Goal: Contribute content: Add original content to the website for others to see

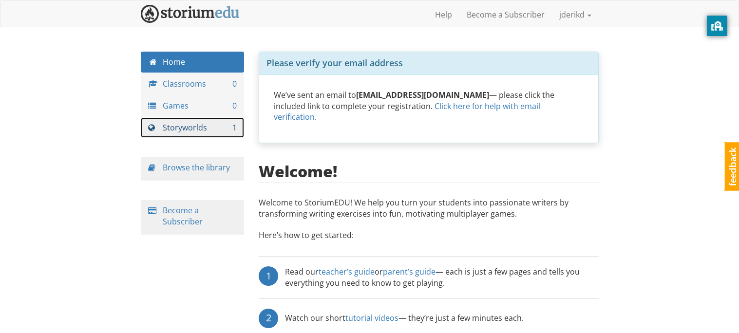
click at [212, 124] on link "Storyworlds 1" at bounding box center [193, 127] width 104 height 21
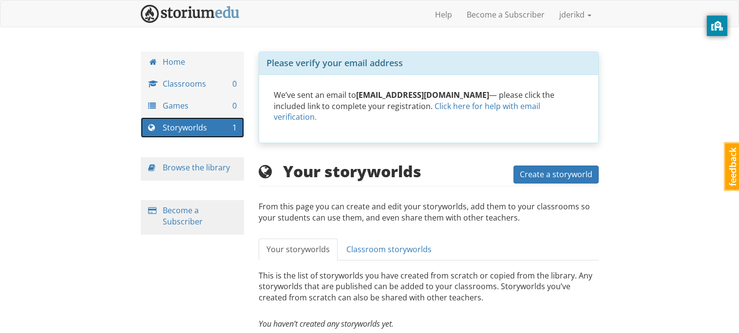
click at [211, 126] on link "Storyworlds 1" at bounding box center [193, 127] width 104 height 21
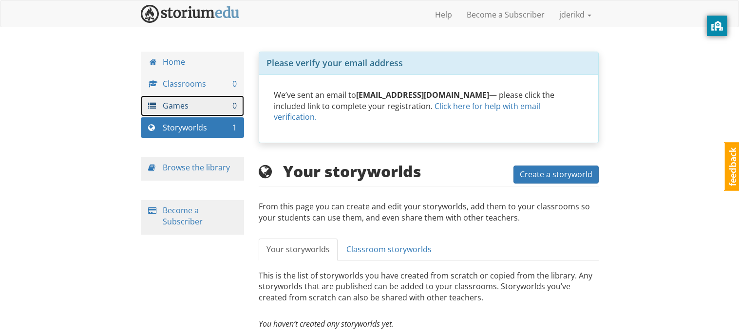
click at [210, 103] on link "Games 0" at bounding box center [193, 105] width 104 height 21
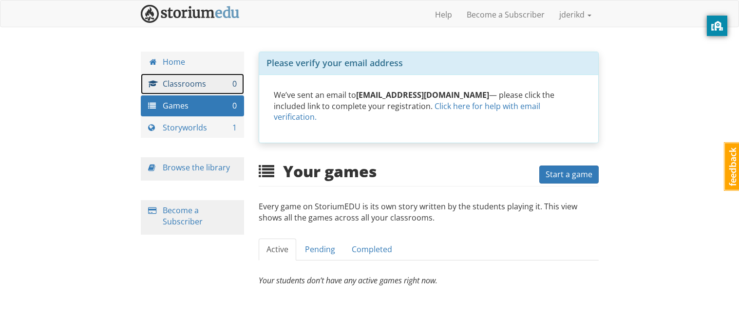
click at [209, 92] on link "Classrooms 0" at bounding box center [193, 84] width 104 height 21
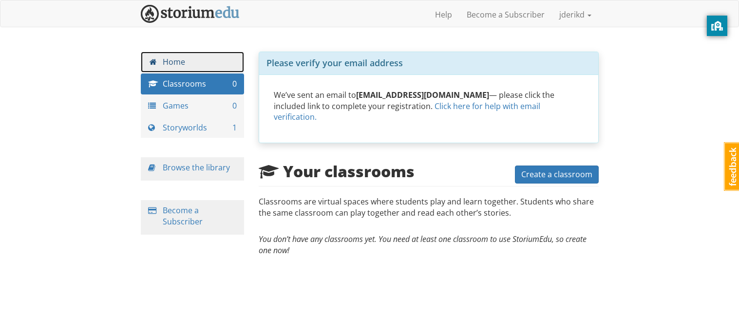
click at [187, 52] on link "Home" at bounding box center [193, 62] width 104 height 21
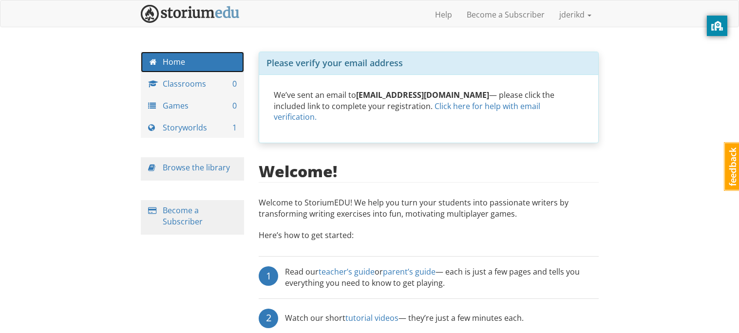
click at [189, 60] on link "Home" at bounding box center [193, 62] width 104 height 21
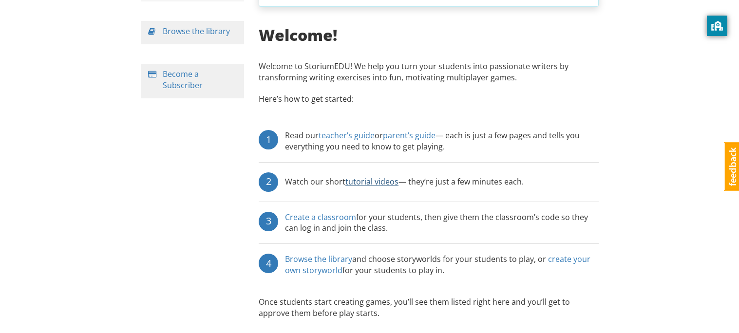
scroll to position [138, 0]
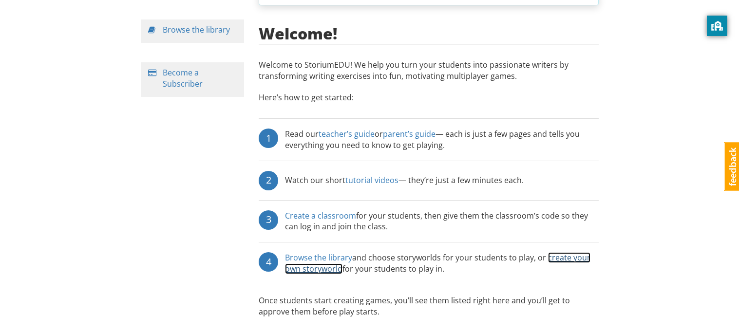
click at [334, 262] on link "create your own storyworld" at bounding box center [437, 263] width 305 height 22
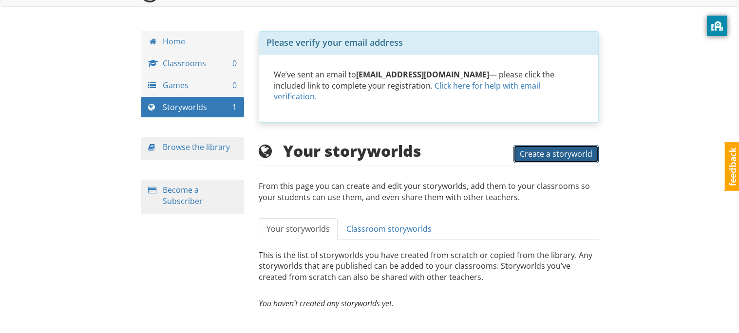
click at [555, 149] on button "Create a storyworld" at bounding box center [555, 154] width 85 height 18
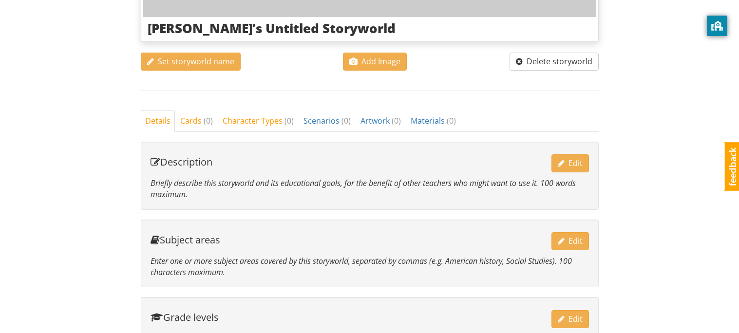
scroll to position [365, 0]
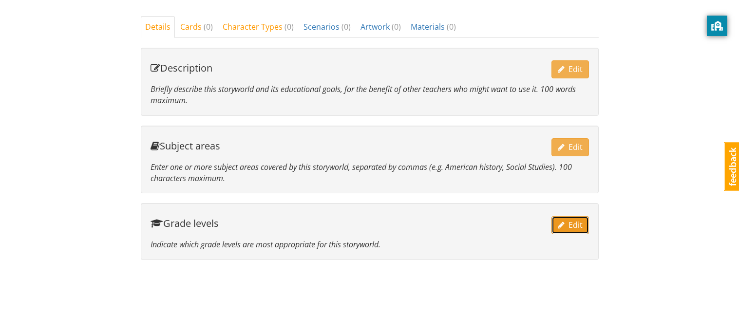
click at [575, 221] on span "Edit" at bounding box center [570, 225] width 25 height 11
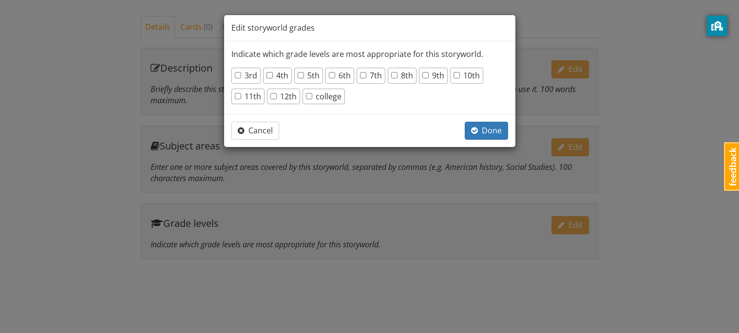
click at [282, 96] on label "12th" at bounding box center [283, 96] width 26 height 11
click at [277, 96] on input "12th" at bounding box center [273, 96] width 6 height 6
checkbox input "true"
click at [471, 130] on span "button" at bounding box center [474, 131] width 7 height 8
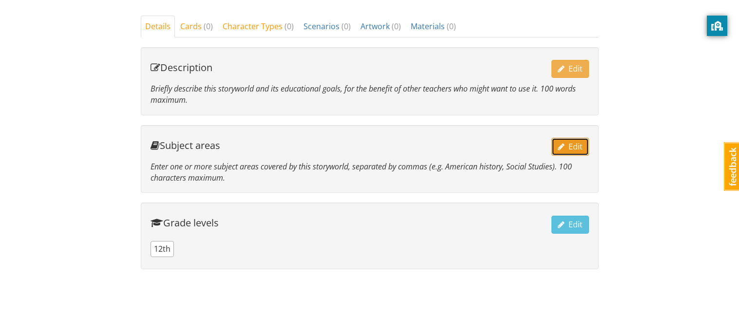
click at [554, 150] on button "Edit" at bounding box center [569, 147] width 37 height 18
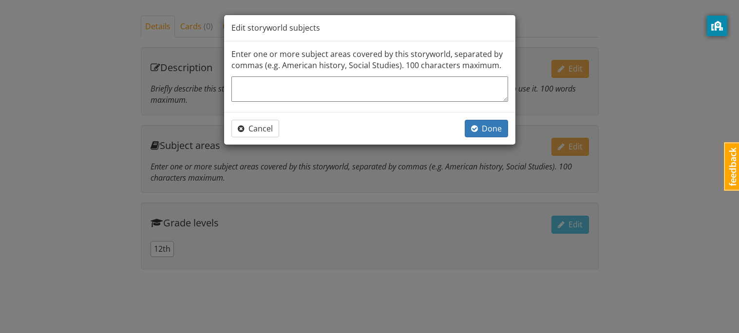
click at [404, 91] on textarea at bounding box center [369, 88] width 277 height 25
type textarea "H"
type textarea "x"
type textarea "N"
type textarea "x"
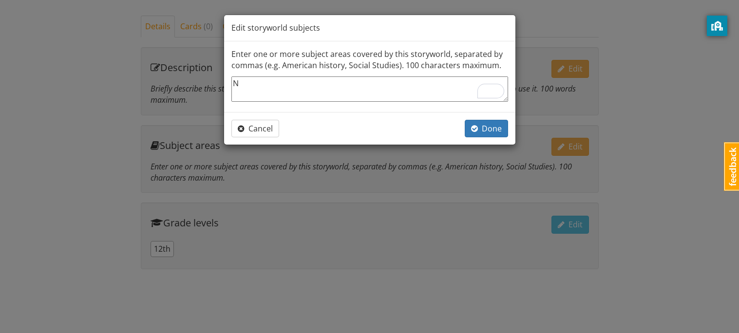
type textarea "NA"
type textarea "x"
type textarea "N"
type textarea "x"
type textarea "Na"
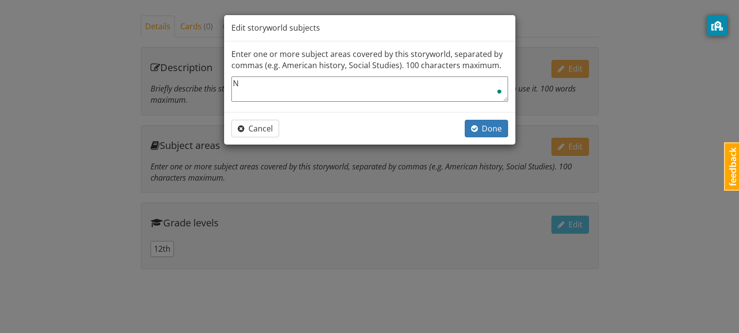
type textarea "x"
type textarea "Nar"
type textarea "x"
type textarea "Narr"
type textarea "x"
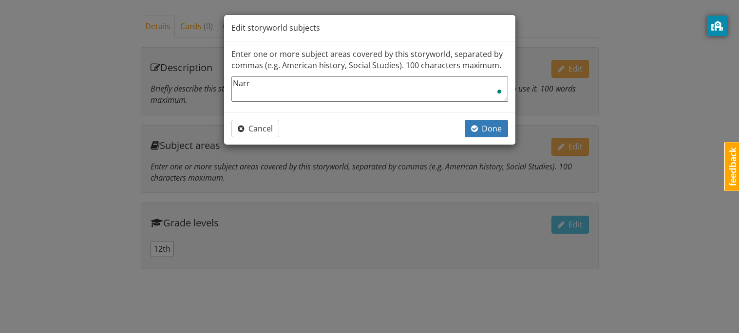
type textarea "Narra"
type textarea "x"
type textarea "Narrat"
type textarea "x"
type textarea "Narrati"
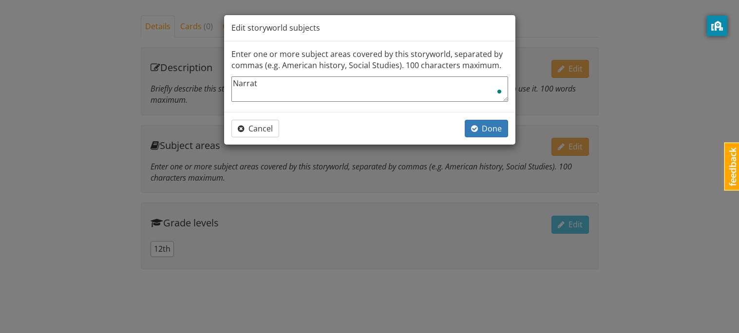
type textarea "x"
type textarea "Narrativ"
type textarea "x"
type textarea "Narrative"
type textarea "x"
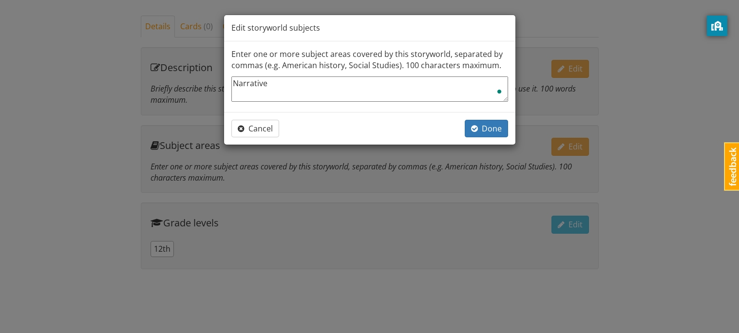
type textarea "Narrative,"
type textarea "x"
type textarea "Narrative,"
type textarea "x"
type textarea "Narrative, a"
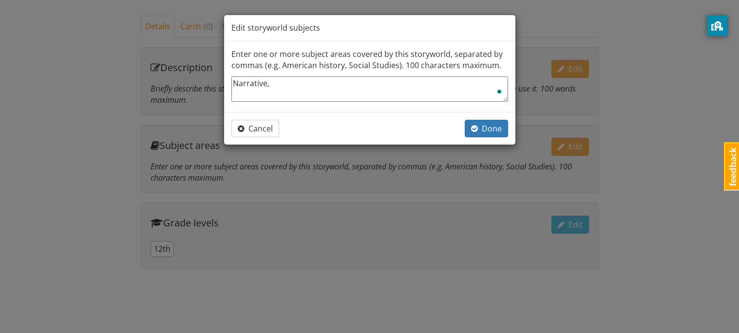
type textarea "x"
type textarea "Narrative, an"
type textarea "x"
type textarea "Narrative, and"
type textarea "x"
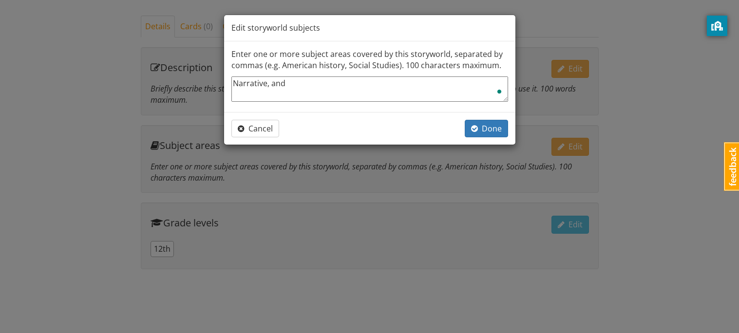
type textarea "Narrative, and"
type textarea "x"
type textarea "Narrative, and h"
type textarea "x"
type textarea "Narrative, and hi"
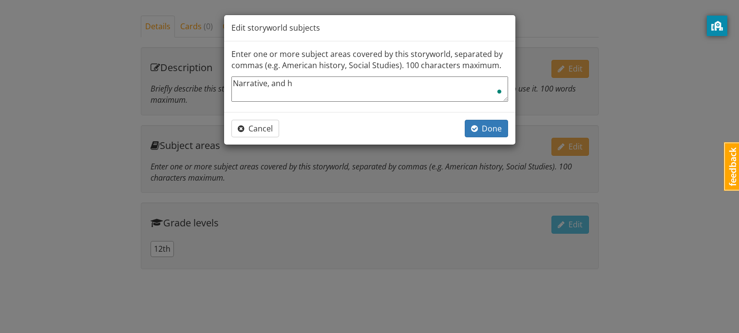
type textarea "x"
type textarea "Narrative, and his"
type textarea "x"
type textarea "Narrative, and hist"
type textarea "x"
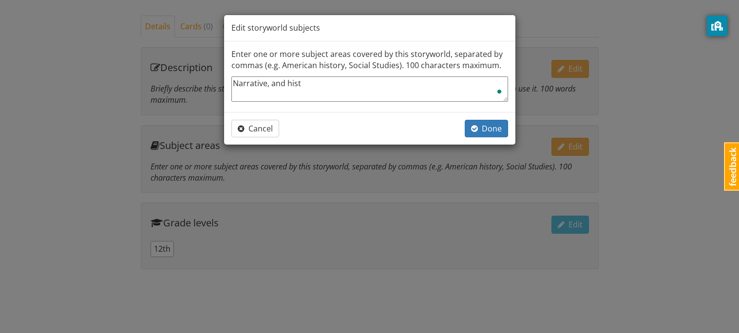
type textarea "Narrative, and histo"
type textarea "x"
type textarea "Narrative, and histor"
type textarea "x"
type textarea "Narrative, and history"
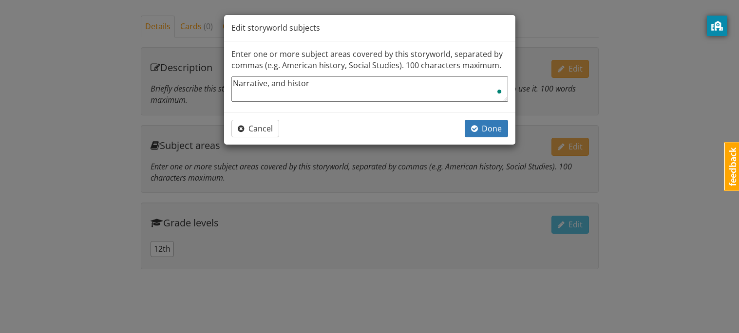
type textarea "x"
type textarea "Narrative, and"
type textarea "x"
type textarea "Narrative, and M"
type textarea "x"
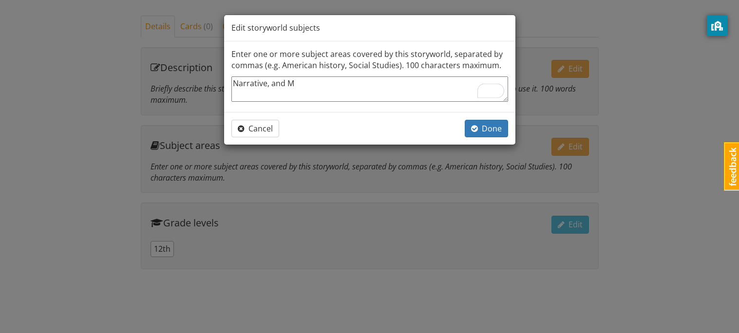
type textarea "Narrative, and Mu"
type textarea "x"
type textarea "Narrative, and Mua"
type textarea "x"
type textarea "Narrative, and Muay"
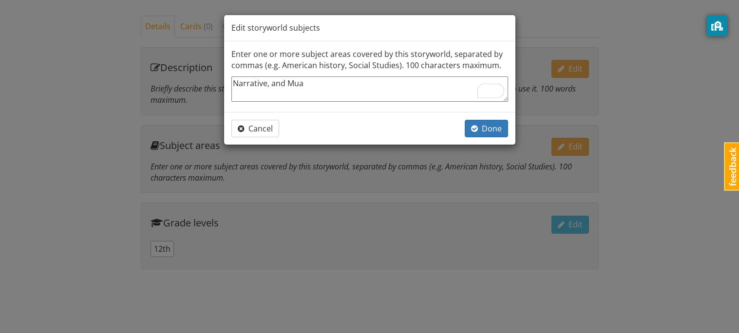
type textarea "x"
type textarea "Narrative, and Muay"
type textarea "x"
type textarea "Narrative, and Muay T"
type textarea "x"
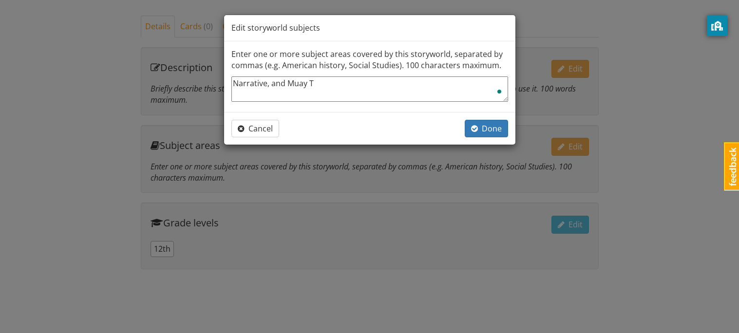
type textarea "Narrative, and Muay Th"
type textarea "x"
type textarea "Narrative, and [PERSON_NAME]"
type textarea "x"
type textarea "Narrative, and Muay Thai"
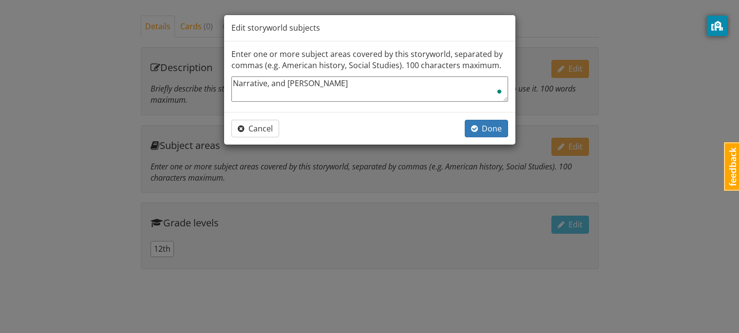
type textarea "x"
type textarea "Narrative, and Muay Thai"
type textarea "x"
type textarea "Narrative, and Muay Thai n"
type textarea "x"
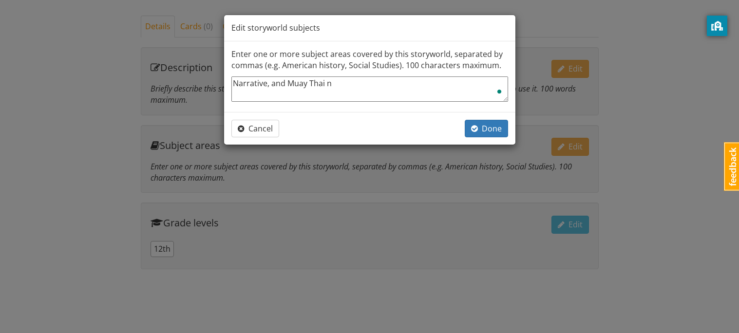
type textarea "Narrative, and Muay Thai"
type textarea "x"
type textarea "Narrative, and Muay Thai h"
type textarea "x"
type textarea "Narrative, and Muay Thai hi"
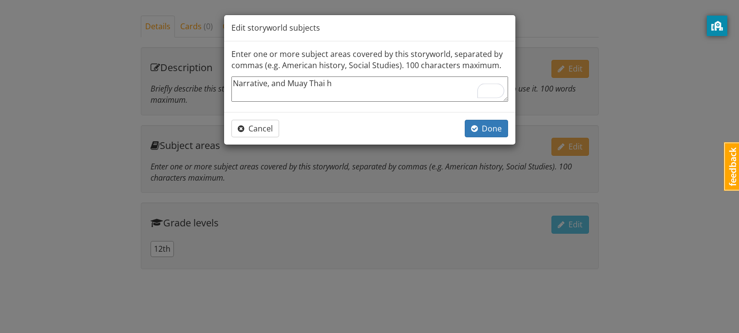
type textarea "x"
type textarea "Narrative, and Muay Thai his"
type textarea "x"
type textarea "Narrative, and Muay Thai hist"
type textarea "x"
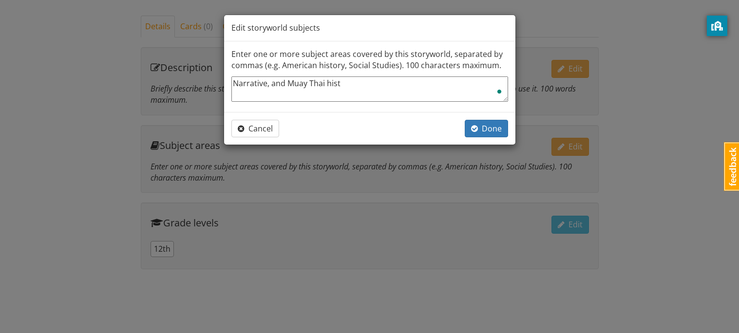
type textarea "Narrative, and Muay Thai histo"
type textarea "x"
type textarea "Narrative, and Muay Thai histor"
type textarea "x"
type textarea "Narrative, and Muay Thai history"
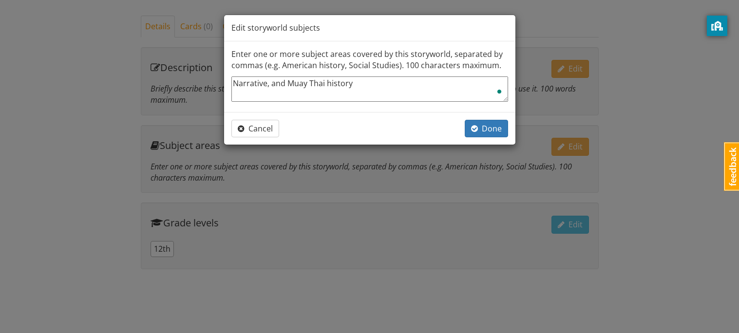
type textarea "x"
type textarea "Narrative, and Muay Thai history."
type textarea "x"
click at [243, 80] on textarea "Narrative, and Muay Thai history." at bounding box center [369, 88] width 277 height 25
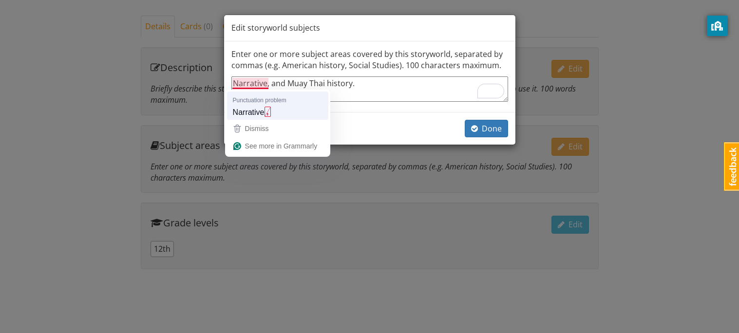
type textarea "Narrative and Muay Thai history."
type textarea "x"
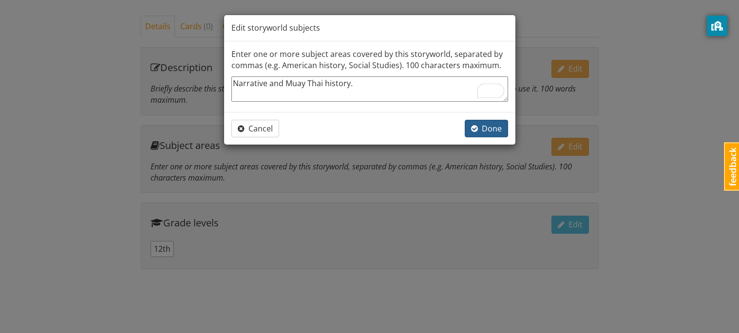
type textarea "Narrative and Muay Thai history."
click at [501, 126] on span "Done" at bounding box center [486, 128] width 31 height 11
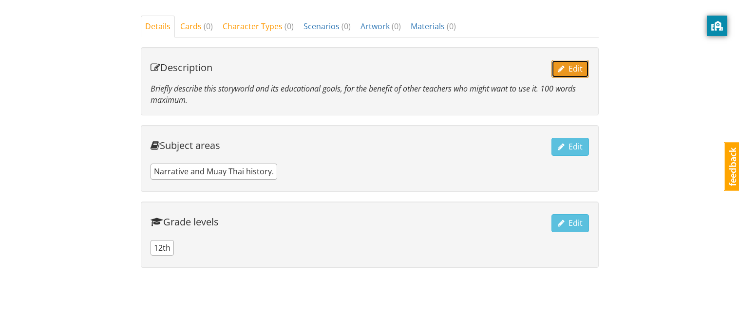
click at [573, 72] on span "Edit" at bounding box center [570, 68] width 25 height 11
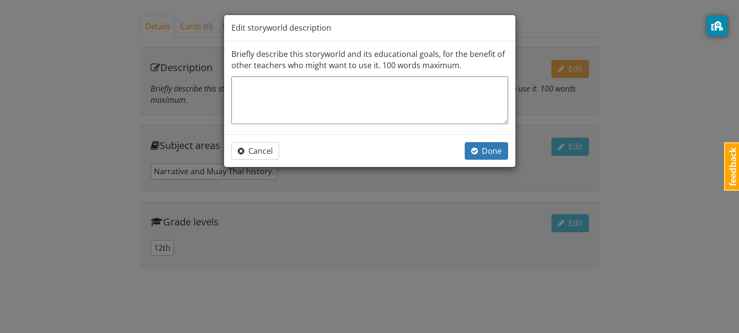
click at [321, 116] on textarea at bounding box center [369, 100] width 277 height 48
type textarea "x"
type textarea "W"
type textarea "x"
type textarea "U"
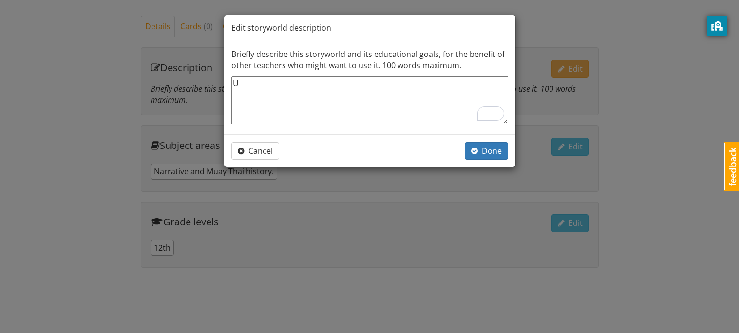
type textarea "x"
type textarea "UN"
type textarea "x"
type textarea "UND"
type textarea "x"
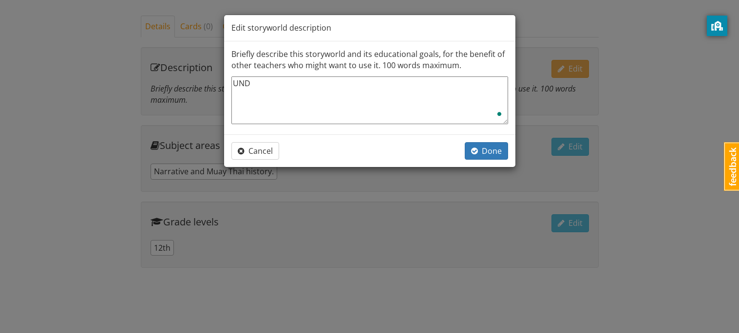
type textarea "UNDE"
type textarea "x"
type textarea "UND"
type textarea "x"
type textarea "UN"
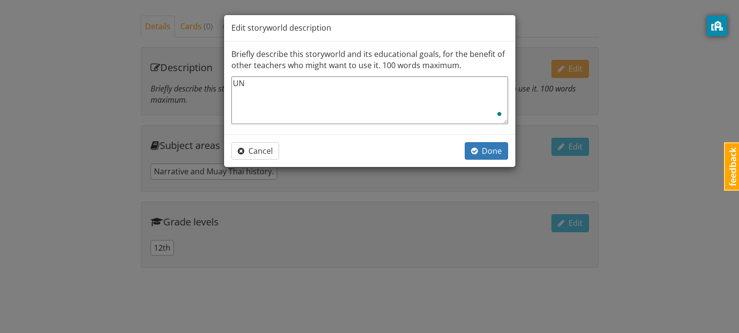
type textarea "x"
type textarea "U"
type textarea "x"
type textarea "W"
type textarea "x"
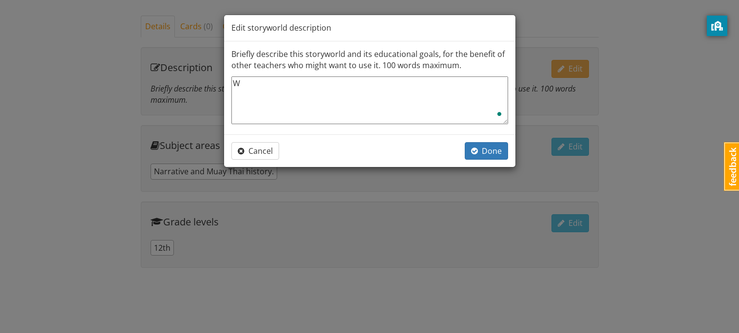
type textarea "WO"
type textarea "x"
type textarea "WOO"
type textarea "x"
type textarea "WOOO"
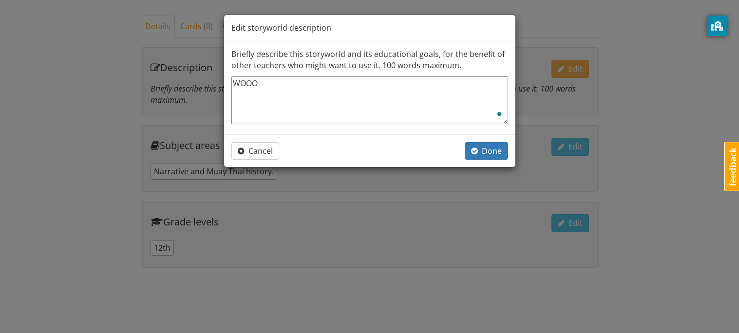
type textarea "x"
type textarea "WOOOH"
type textarea "x"
type textarea "WOOOH"
type textarea "x"
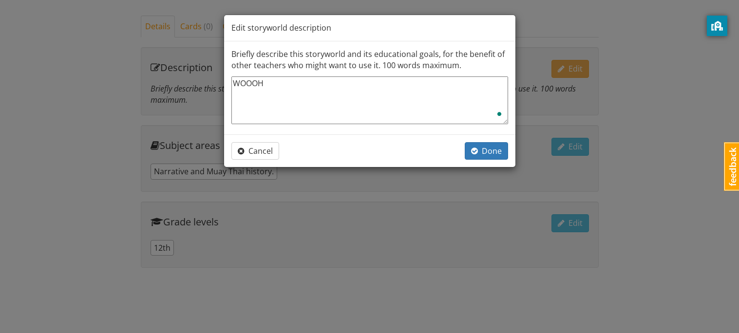
type textarea "WOOOH Y"
type textarea "x"
type textarea "WOOOH YE"
type textarea "x"
type textarea "WOOOH YEAH"
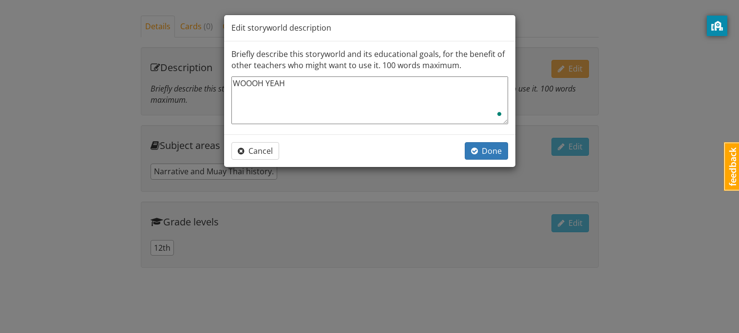
type textarea "x"
type textarea "WOOOH YEAHH"
type textarea "x"
type textarea "WOOOH YEAHHH"
type textarea "x"
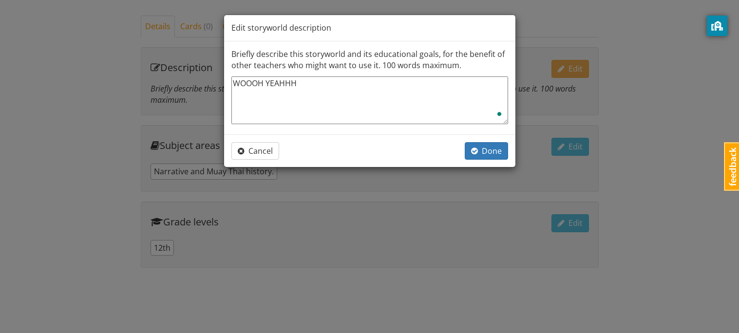
type textarea "WOOOH YEAHHH"
type textarea "x"
type textarea "WOOOH YEAHHH U"
type textarea "x"
type textarea "WOOOH YEAHHH UN"
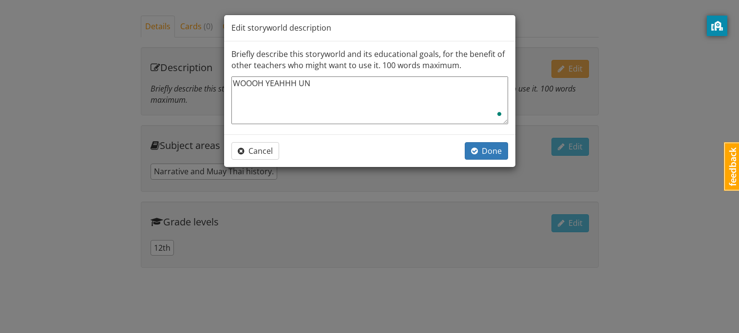
type textarea "x"
type textarea "WOOOH YEAHHH UND"
type textarea "x"
type textarea "WOOOH YEAHHH UNDE"
type textarea "x"
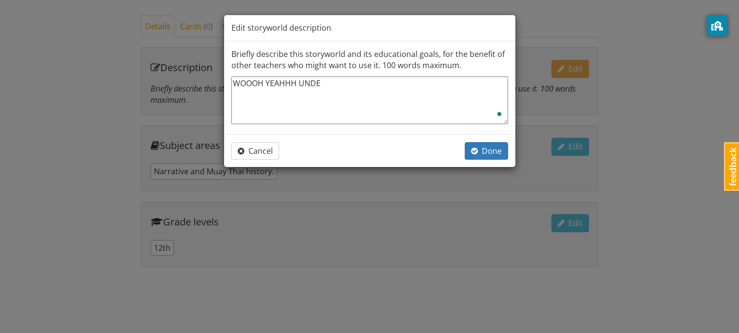
type textarea "WOOOH YEAHHH UNDEF"
type textarea "x"
type textarea "WOOOH YEAHHH UNDEFE"
type textarea "x"
type textarea "WOOOH YEAHHH UNDEFEA"
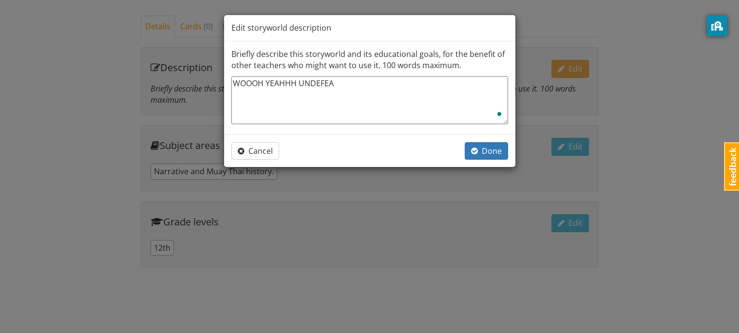
type textarea "x"
type textarea "WOOOH YEAHHH UNDEFEAT"
type textarea "x"
type textarea "WOOOH YEAHHH UNDEFEATE"
type textarea "x"
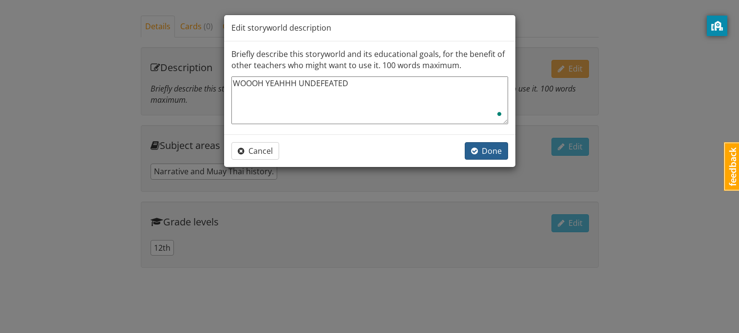
type textarea "WOOOH YEAHHH UNDEFEATED"
click at [492, 156] on button "Done" at bounding box center [486, 151] width 43 height 18
type textarea "x"
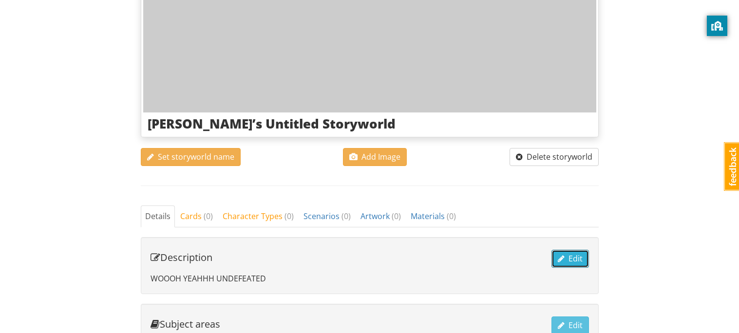
scroll to position [172, 0]
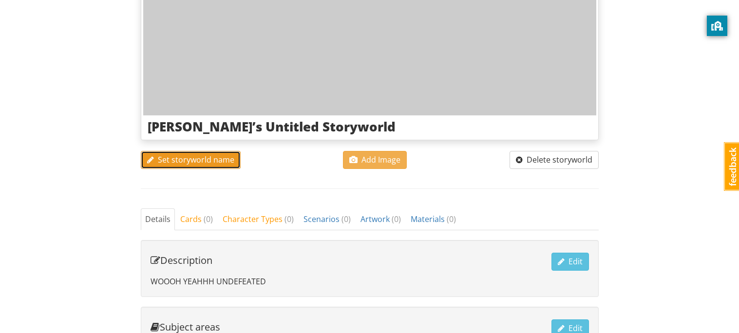
click at [213, 158] on span "Set storyworld name" at bounding box center [190, 159] width 87 height 11
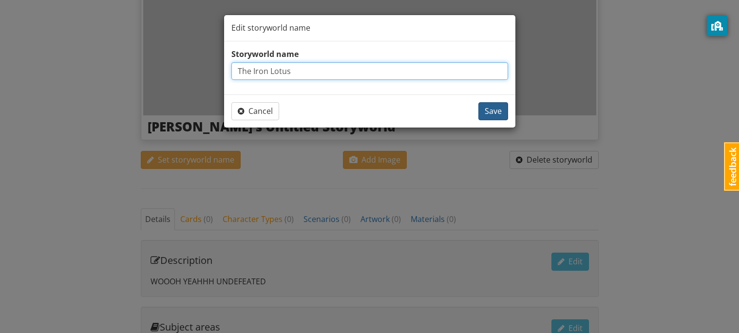
type input "The Iron Lotus"
click at [497, 119] on button "Save" at bounding box center [493, 111] width 30 height 18
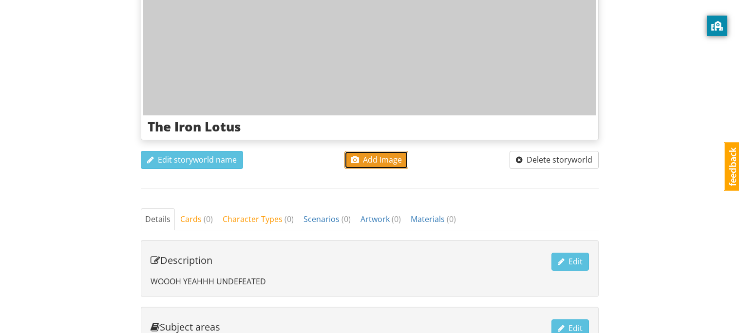
click at [394, 165] on button "Add Image" at bounding box center [376, 160] width 64 height 18
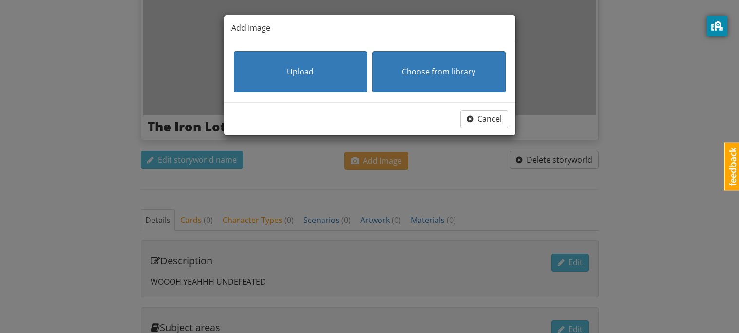
click at [493, 129] on div "Cancel" at bounding box center [369, 118] width 291 height 33
click at [494, 122] on span "Cancel" at bounding box center [484, 118] width 35 height 11
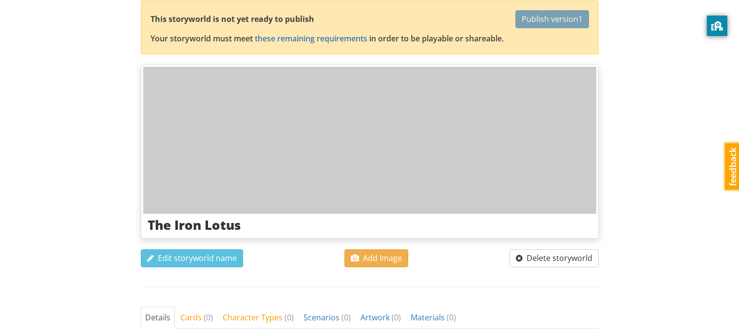
scroll to position [79, 0]
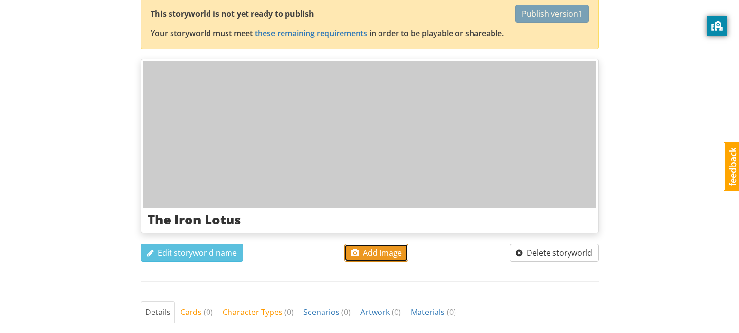
click at [363, 258] on button "Add Image" at bounding box center [376, 253] width 64 height 18
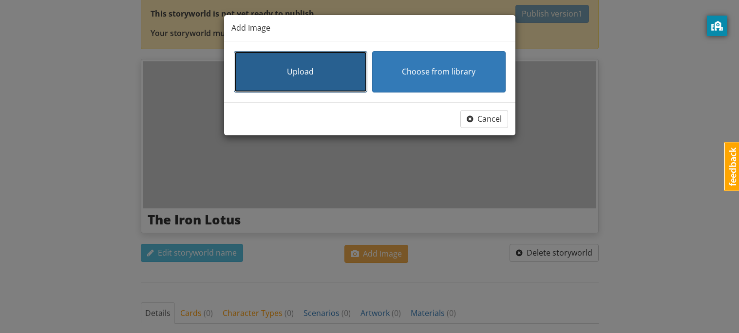
click at [333, 76] on button "Upload" at bounding box center [300, 71] width 133 height 41
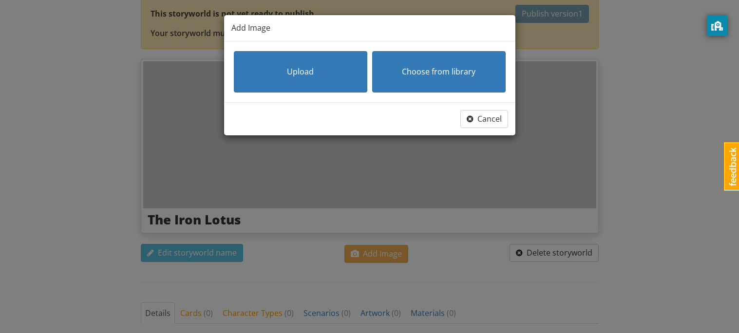
click at [394, 61] on iframe "To enrich screen reader interactions, please activate Accessibility in Grammarl…" at bounding box center [369, 166] width 739 height 333
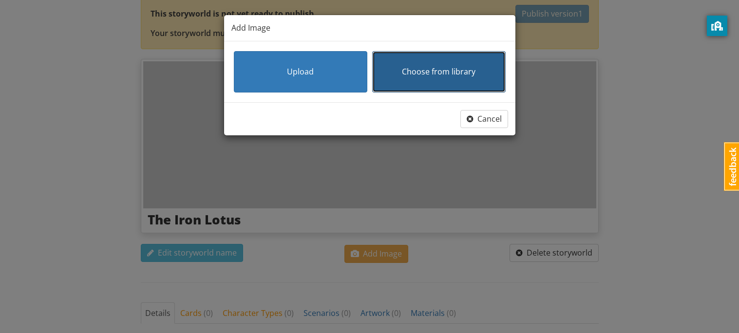
click at [415, 83] on button "Choose from library" at bounding box center [438, 71] width 133 height 41
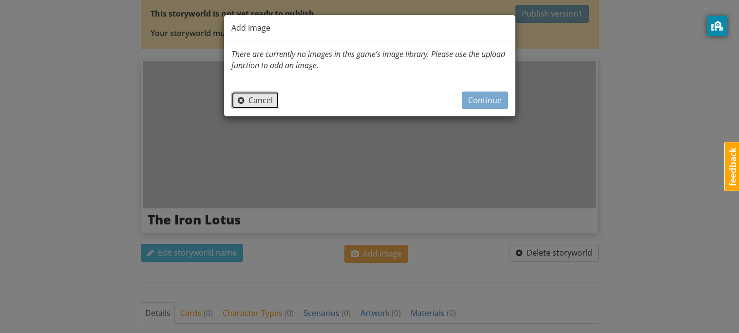
click at [257, 103] on span "Cancel" at bounding box center [255, 100] width 35 height 11
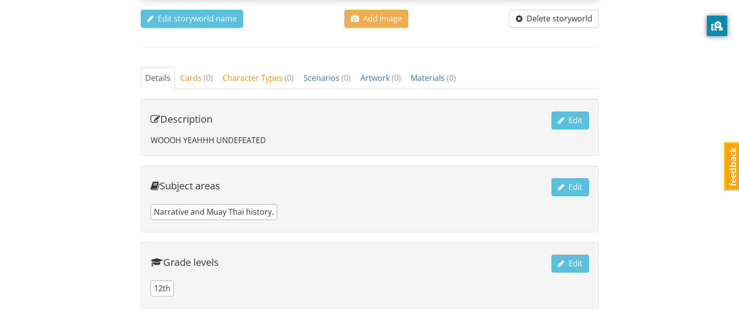
scroll to position [306, 0]
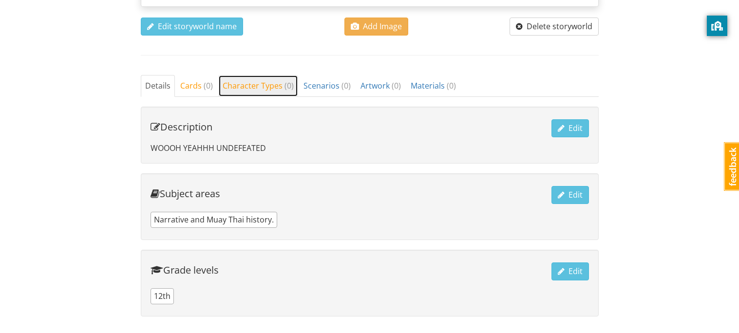
click at [276, 91] on link "Character Types ( 0 )" at bounding box center [258, 86] width 80 height 22
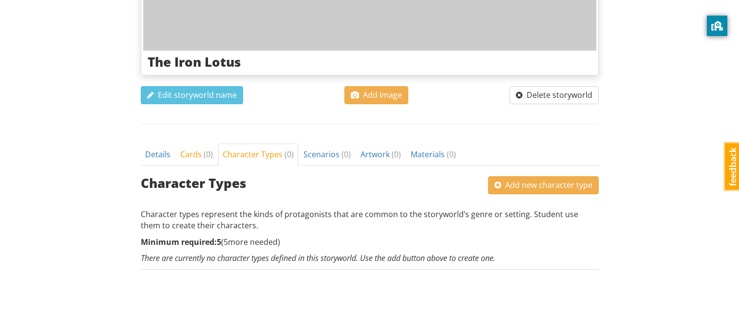
click at [205, 166] on div "Character Types Add new character type" at bounding box center [370, 180] width 458 height 29
click at [207, 155] on span "( 0 )" at bounding box center [208, 154] width 9 height 11
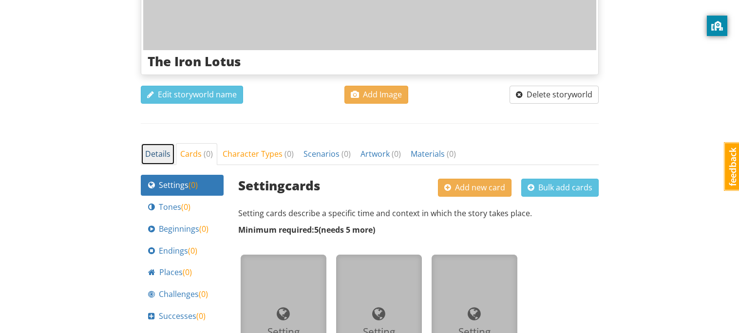
click at [149, 160] on link "Details" at bounding box center [158, 154] width 34 height 22
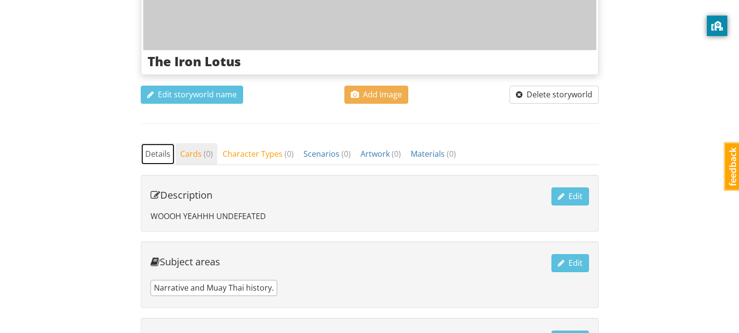
scroll to position [0, 0]
